Goal: Check status: Check status

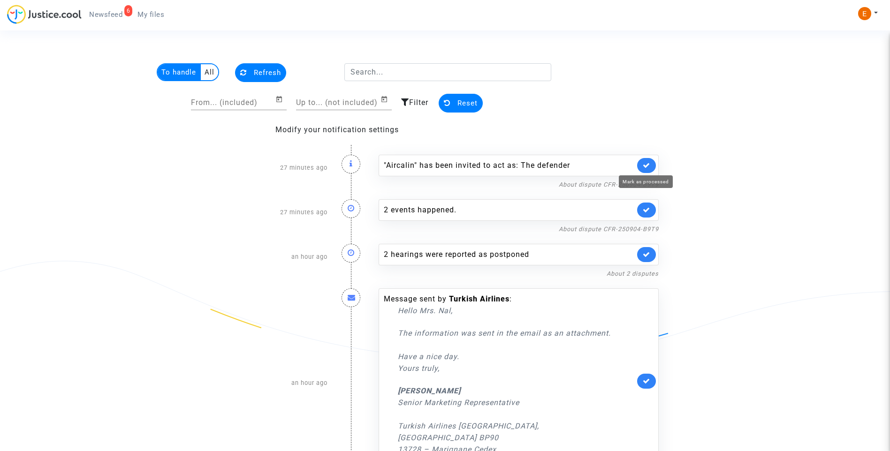
click at [644, 164] on icon at bounding box center [647, 165] width 8 height 7
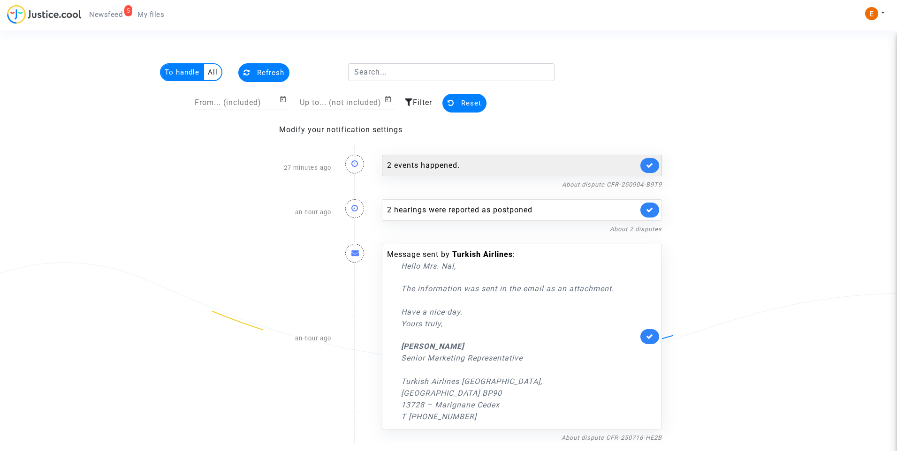
click at [438, 160] on div "2 events happened." at bounding box center [512, 165] width 251 height 11
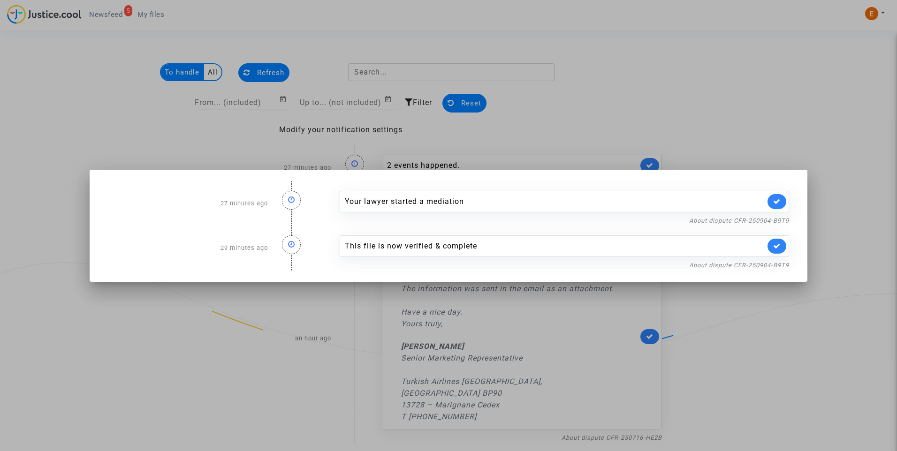
click at [675, 105] on div at bounding box center [448, 225] width 897 height 451
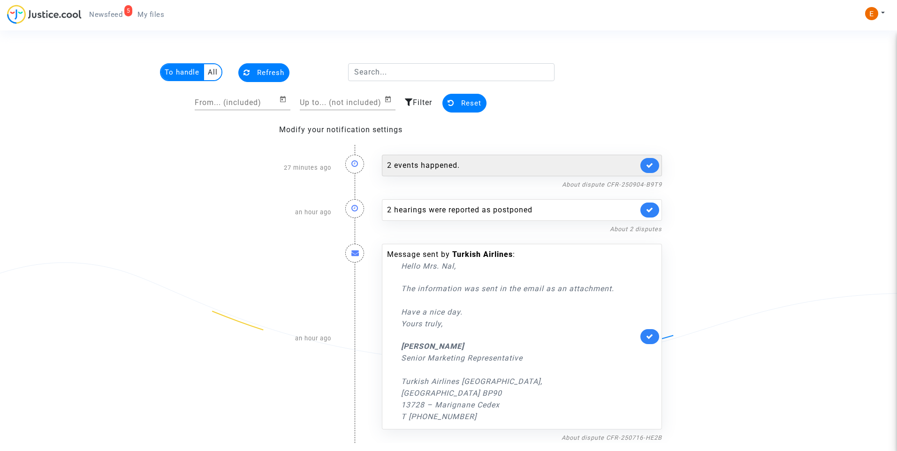
click at [434, 158] on div "2 events happened." at bounding box center [522, 166] width 280 height 22
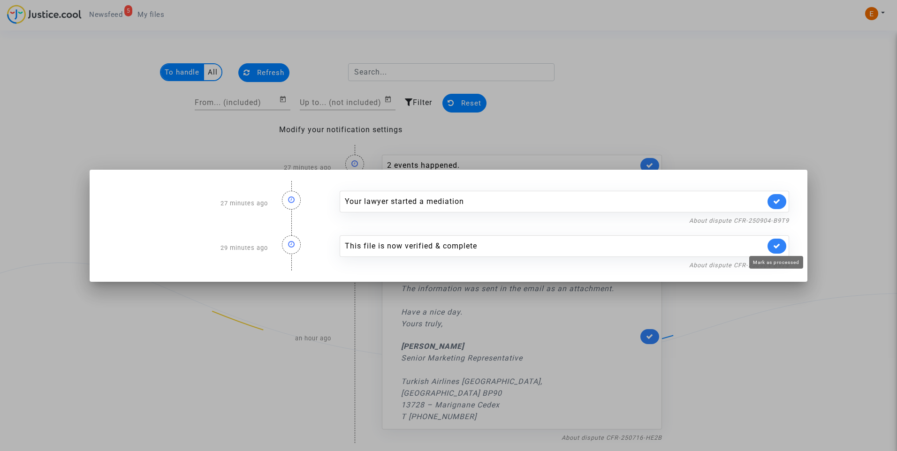
click at [781, 246] on link at bounding box center [776, 246] width 19 height 15
click at [759, 127] on div at bounding box center [448, 225] width 897 height 451
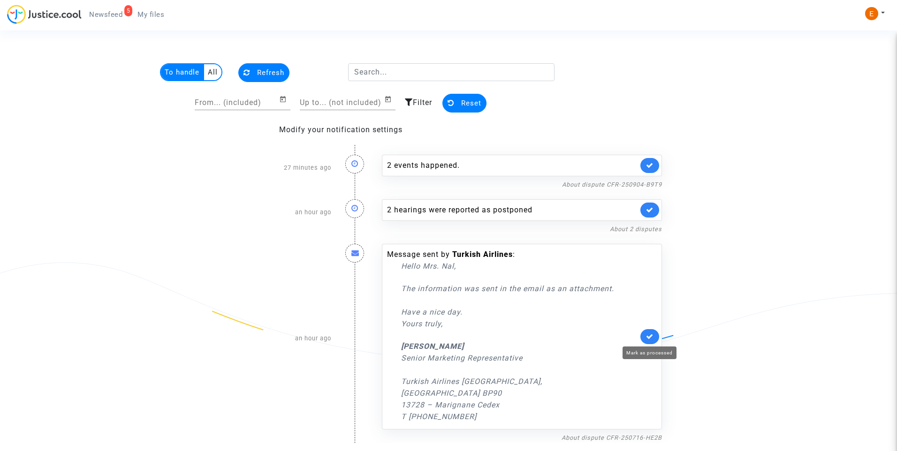
click at [648, 337] on icon at bounding box center [650, 336] width 8 height 7
